Goal: Task Accomplishment & Management: Manage account settings

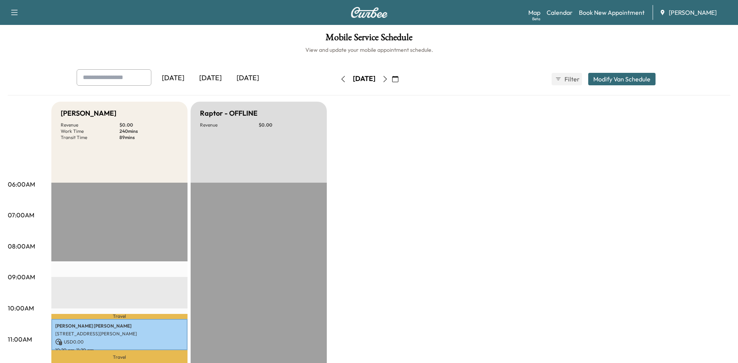
click at [387, 77] on icon "button" at bounding box center [385, 79] width 4 height 6
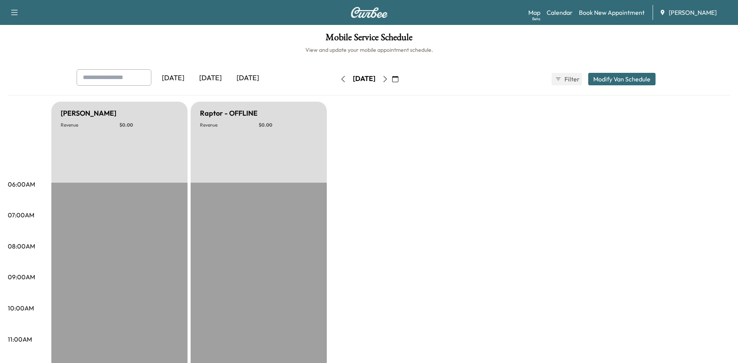
click at [340, 80] on icon "button" at bounding box center [343, 79] width 6 height 6
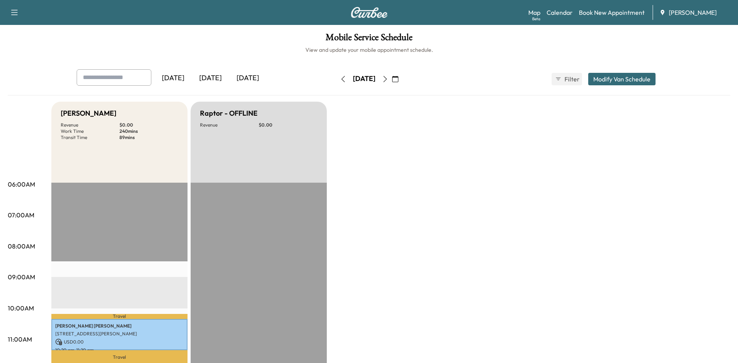
click at [340, 79] on icon "button" at bounding box center [343, 79] width 6 height 6
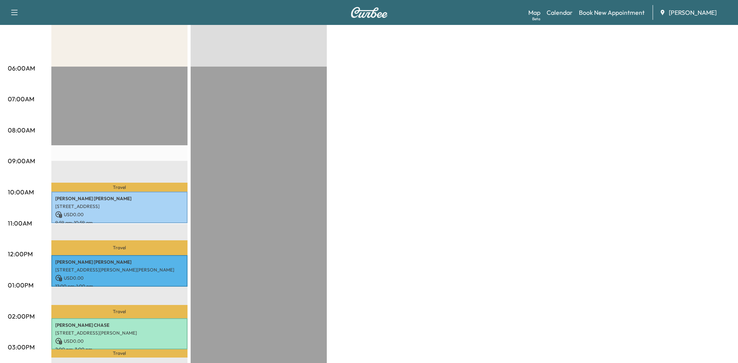
scroll to position [233, 0]
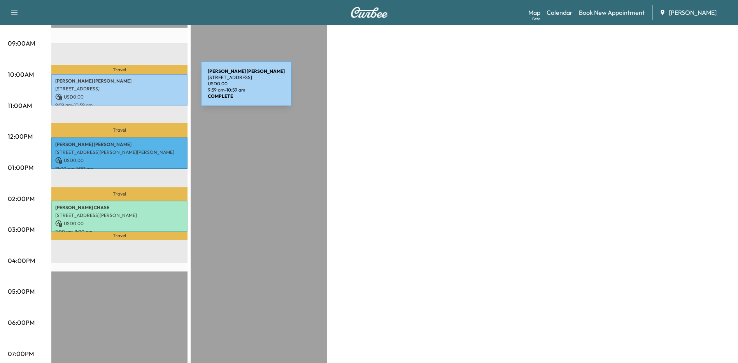
click at [142, 88] on p "[STREET_ADDRESS]" at bounding box center [119, 89] width 128 height 6
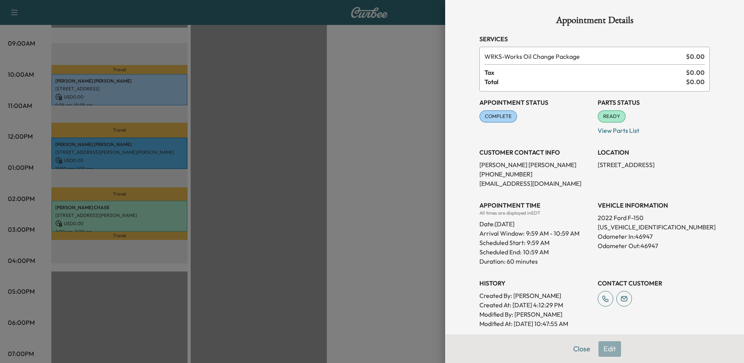
click at [323, 151] on div at bounding box center [372, 181] width 744 height 363
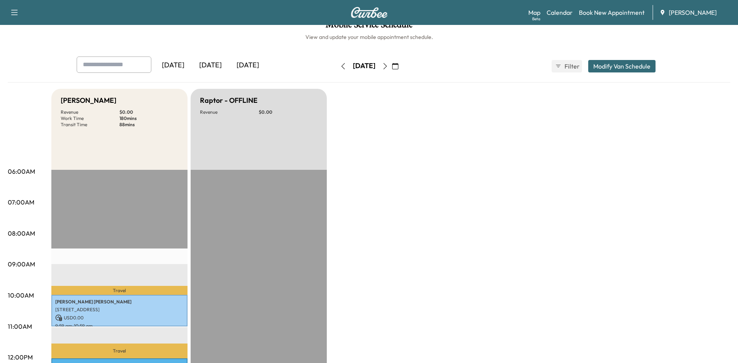
scroll to position [0, 0]
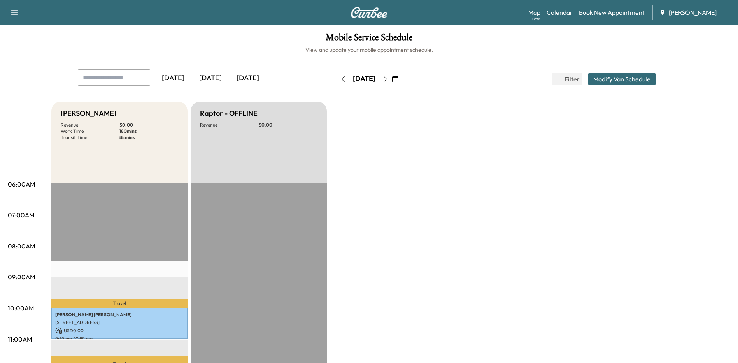
click at [398, 79] on icon "button" at bounding box center [395, 79] width 6 height 6
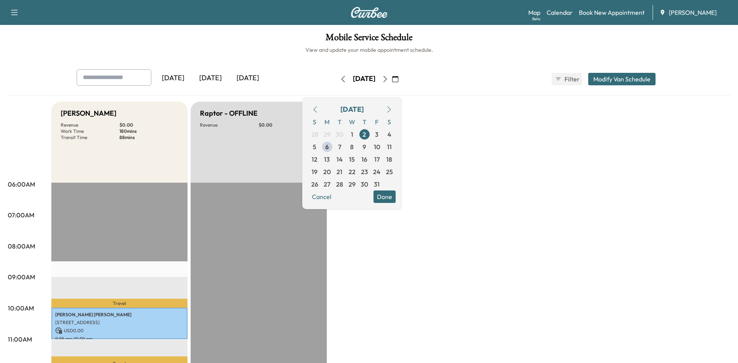
click at [329, 147] on span "6" at bounding box center [327, 146] width 4 height 9
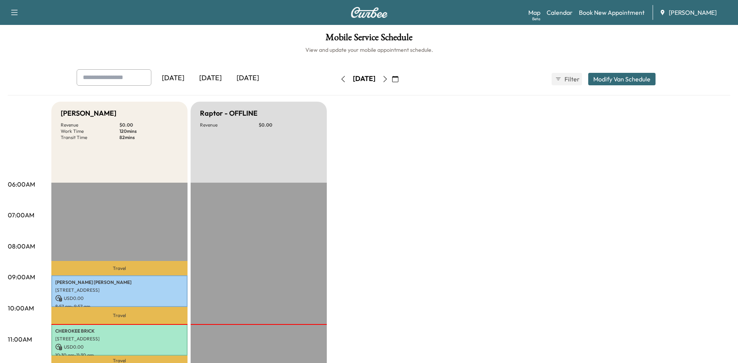
click at [387, 81] on icon "button" at bounding box center [385, 79] width 4 height 6
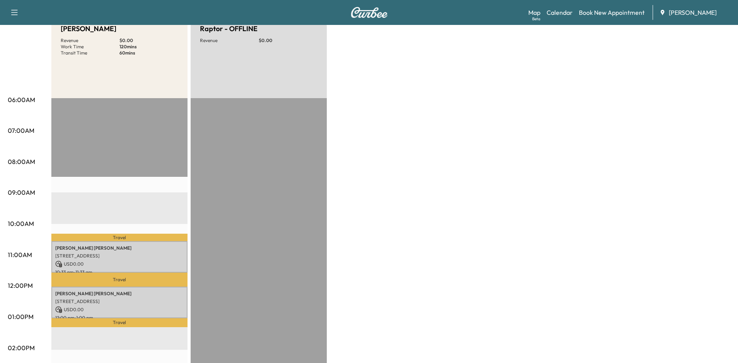
scroll to position [156, 0]
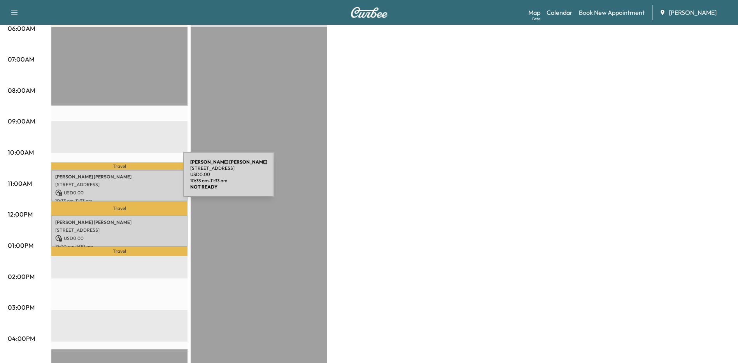
click at [125, 179] on div "[PERSON_NAME] [STREET_ADDRESS] USD 0.00 10:33 am - 11:33 am" at bounding box center [119, 186] width 136 height 32
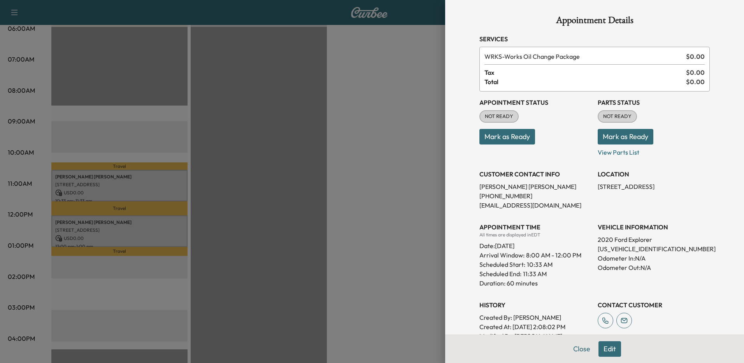
click at [612, 348] on button "Edit" at bounding box center [609, 349] width 23 height 16
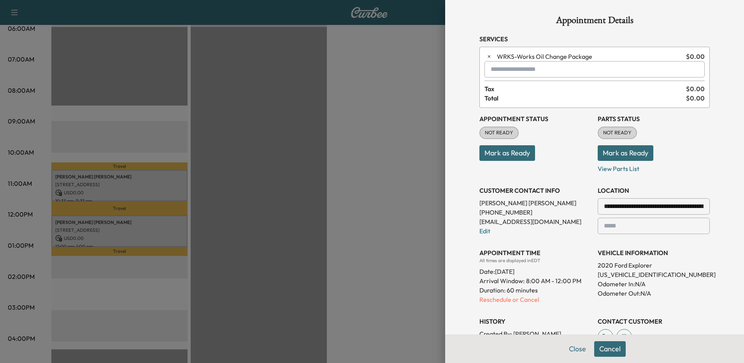
click at [482, 302] on p "Reschedule or Cancel" at bounding box center [535, 298] width 112 height 9
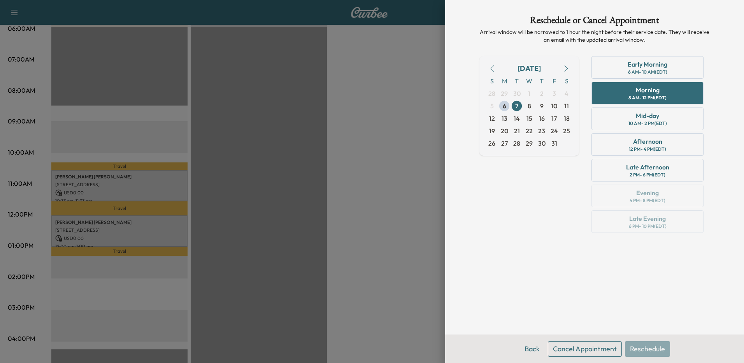
click at [385, 187] on div at bounding box center [372, 181] width 744 height 363
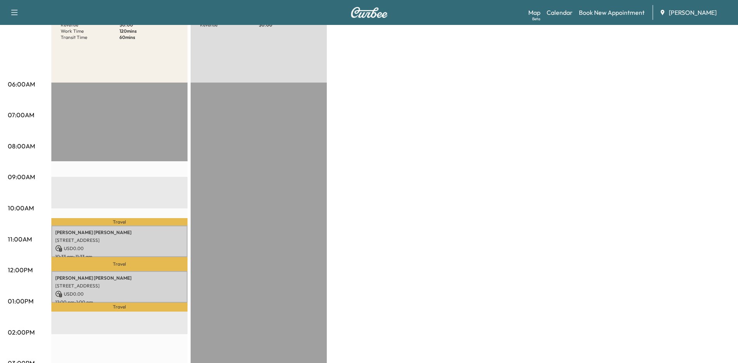
scroll to position [0, 0]
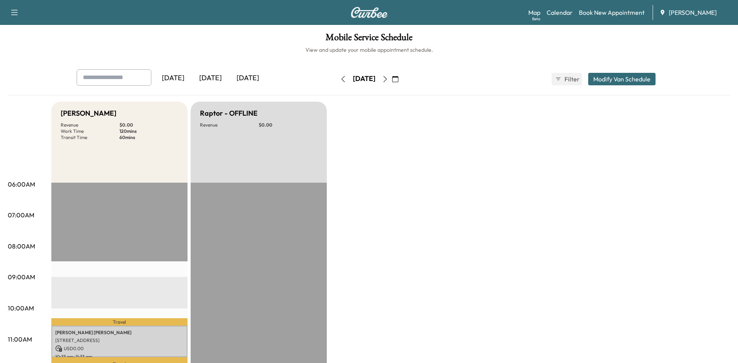
click at [398, 79] on icon "button" at bounding box center [395, 79] width 6 height 6
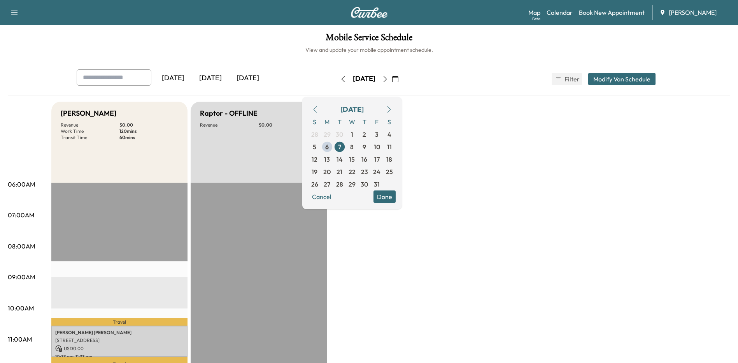
click at [358, 147] on span "8" at bounding box center [352, 146] width 12 height 12
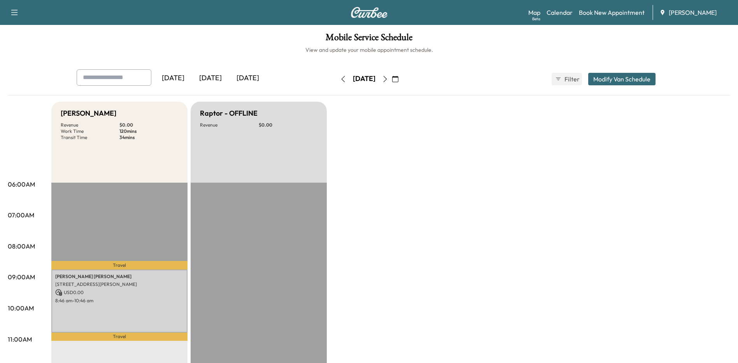
click at [341, 76] on icon "button" at bounding box center [343, 79] width 4 height 6
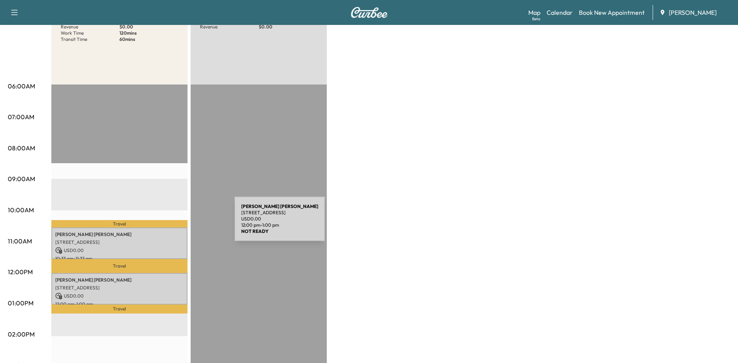
scroll to position [156, 0]
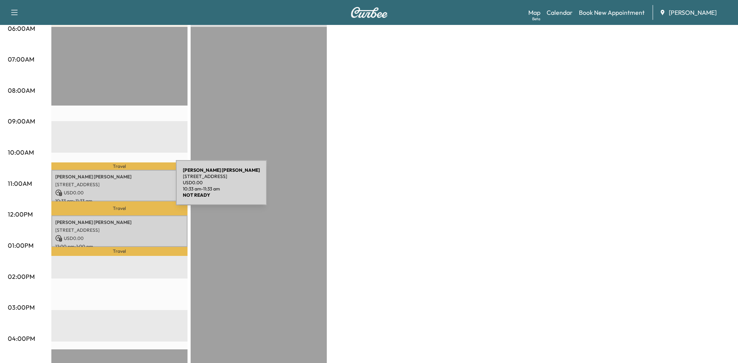
click at [117, 189] on p "USD 0.00" at bounding box center [119, 192] width 128 height 7
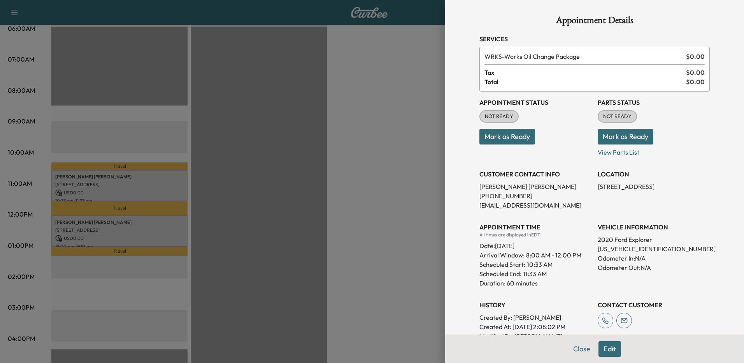
drag, startPoint x: 601, startPoint y: 346, endPoint x: 601, endPoint y: 334, distance: 12.5
click at [602, 346] on button "Edit" at bounding box center [609, 349] width 23 height 16
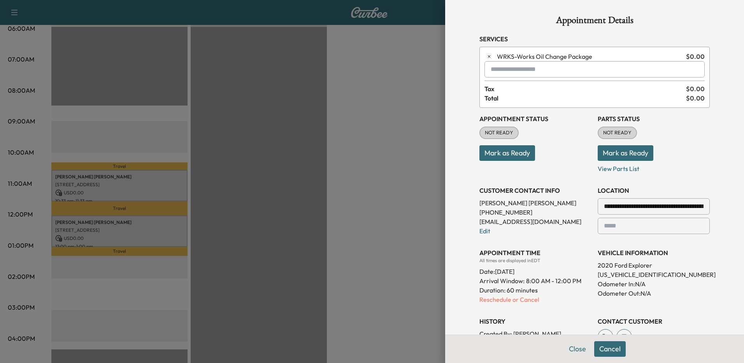
click at [489, 300] on p "Reschedule or Cancel" at bounding box center [535, 298] width 112 height 9
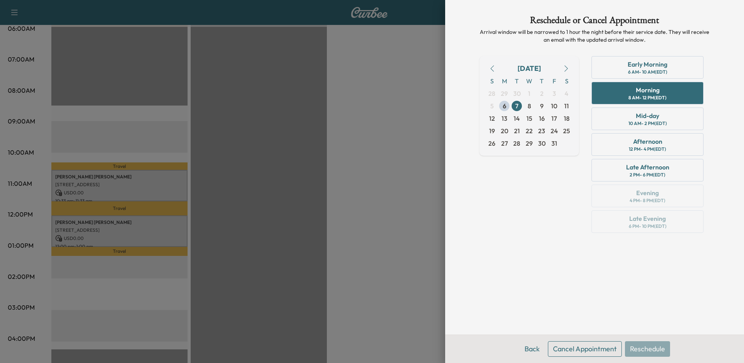
click at [529, 105] on span "8" at bounding box center [530, 105] width 4 height 9
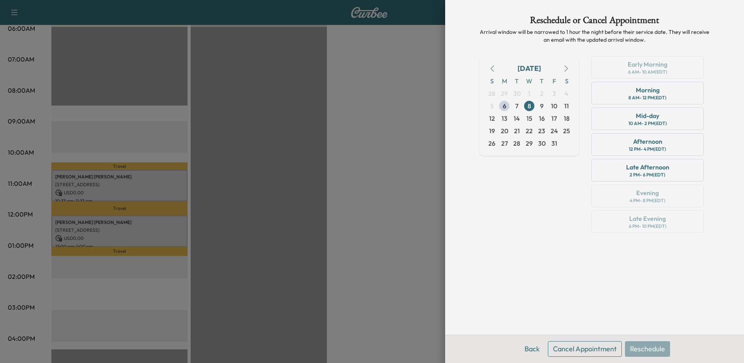
click at [380, 182] on div at bounding box center [372, 181] width 744 height 363
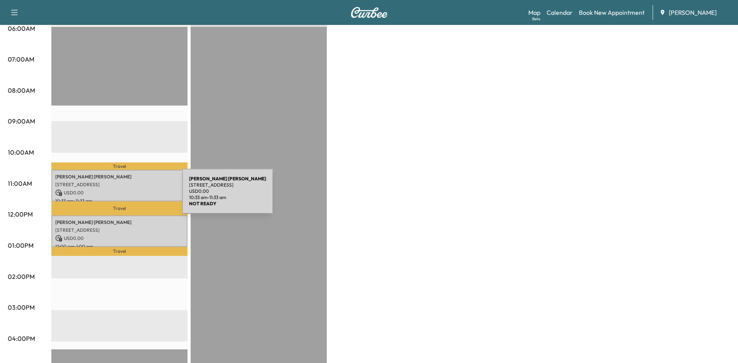
click at [127, 192] on p "USD 0.00" at bounding box center [119, 192] width 128 height 7
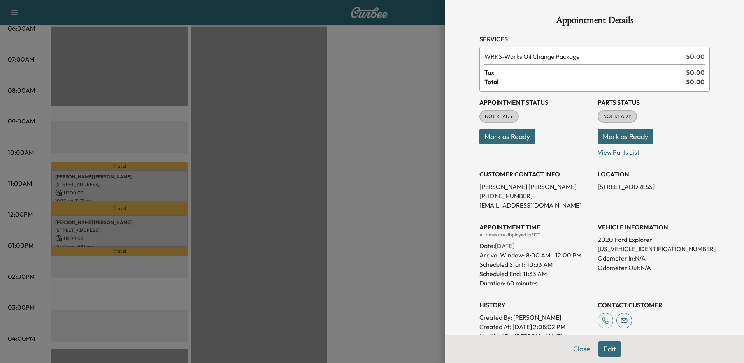
click at [598, 353] on button "Edit" at bounding box center [609, 349] width 23 height 16
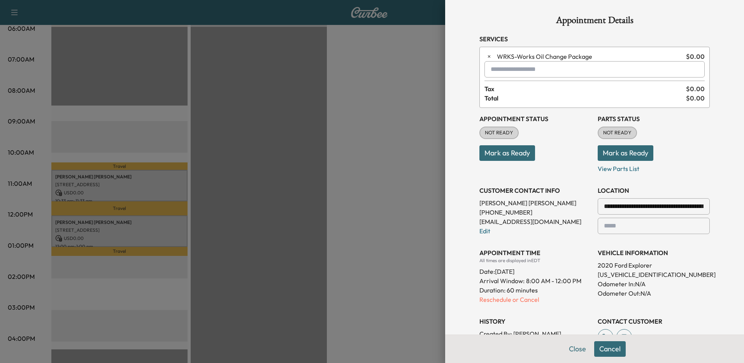
click at [489, 301] on p "Reschedule or Cancel" at bounding box center [535, 298] width 112 height 9
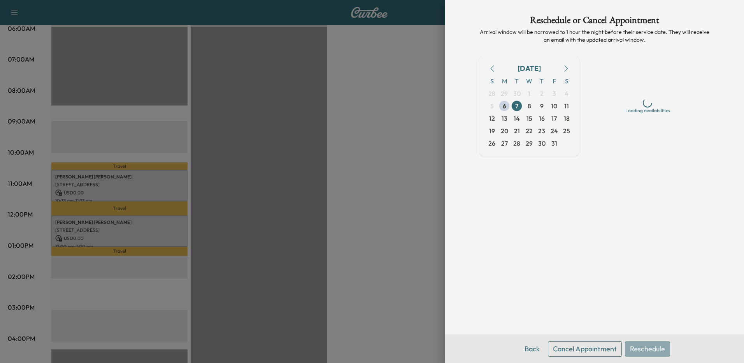
click at [517, 119] on span "14" at bounding box center [516, 118] width 6 height 9
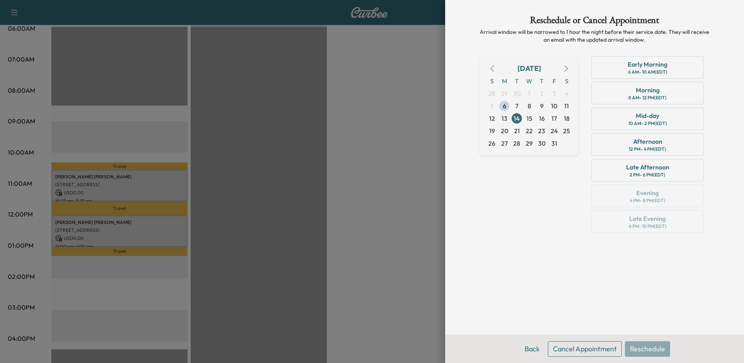
click at [664, 65] on div "Early Morning" at bounding box center [647, 64] width 40 height 9
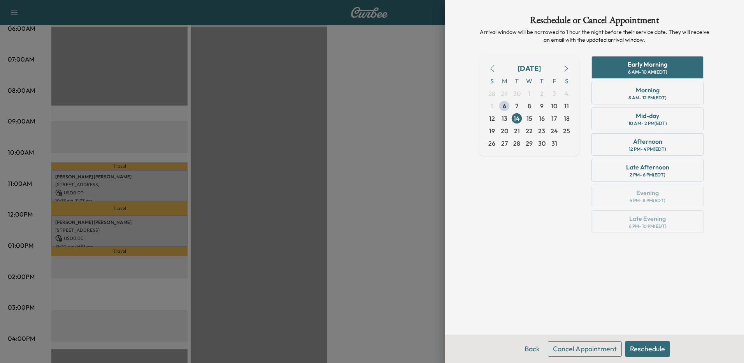
click at [654, 351] on button "Reschedule" at bounding box center [647, 349] width 45 height 16
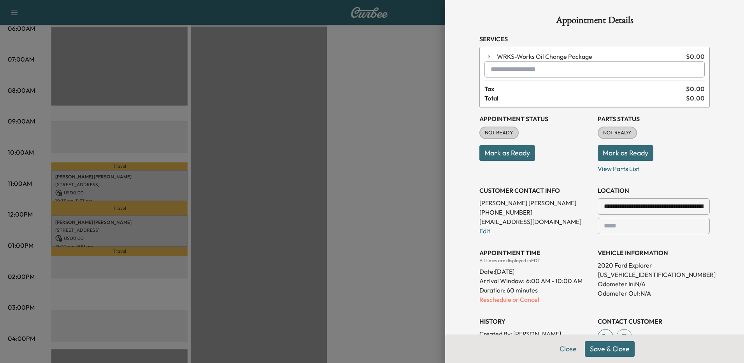
click at [616, 347] on button "Save & Close" at bounding box center [610, 349] width 50 height 16
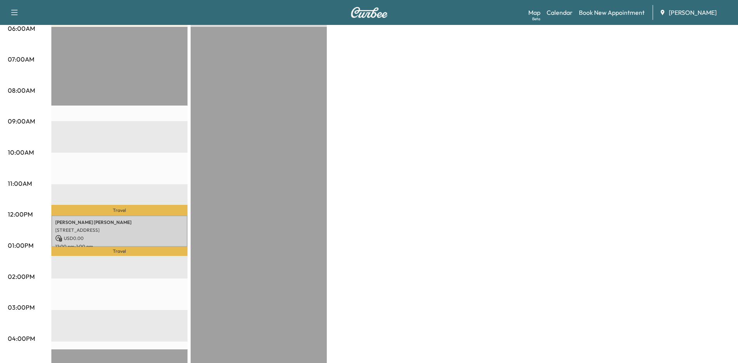
click at [451, 237] on div "Bronco - [PERSON_NAME] Revenue $ 0.00 Work Time 60 mins Transit Time 38 mins Tr…" at bounding box center [390, 238] width 679 height 584
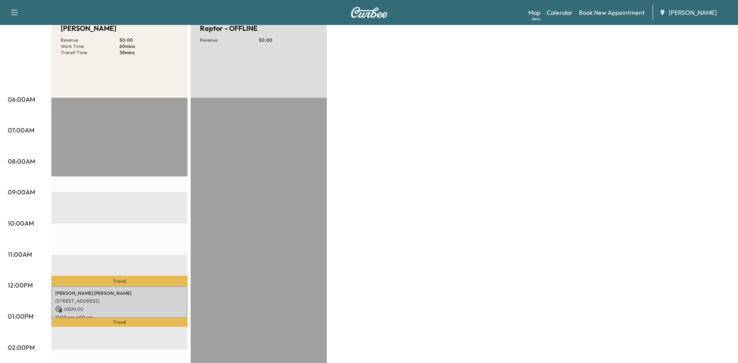
scroll to position [0, 0]
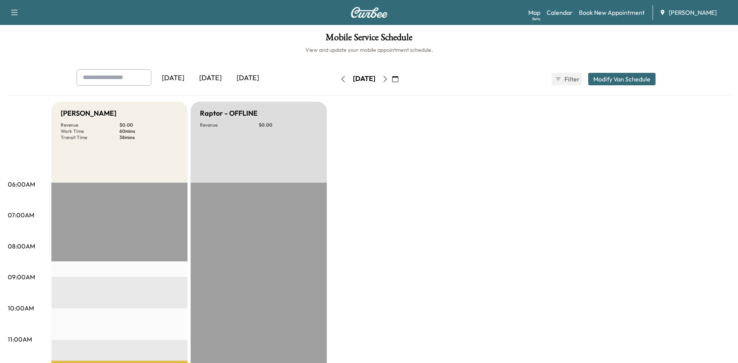
click at [402, 78] on button "button" at bounding box center [395, 79] width 13 height 12
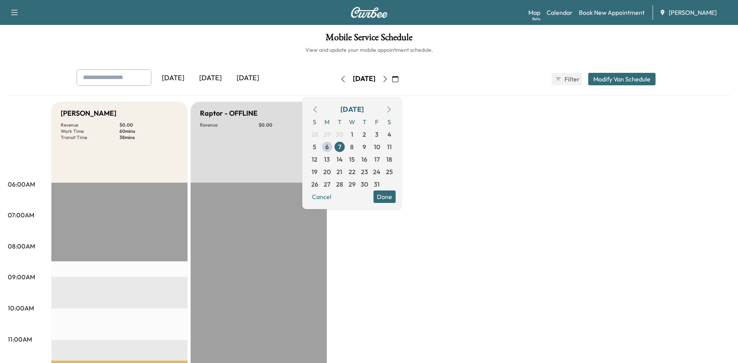
click at [343, 158] on span "14" at bounding box center [339, 158] width 6 height 9
